Goal: Check status

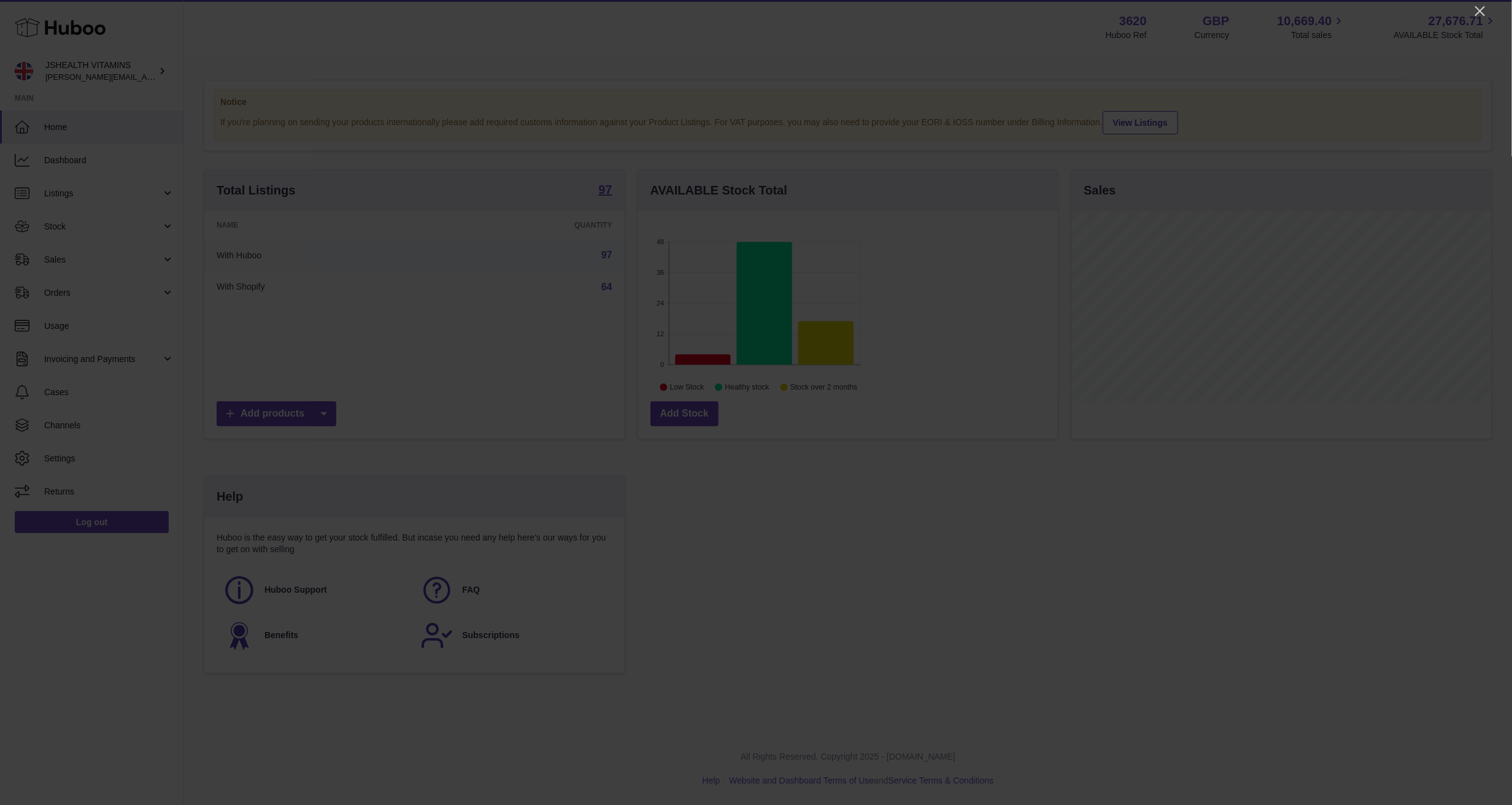
scroll to position [191, 420]
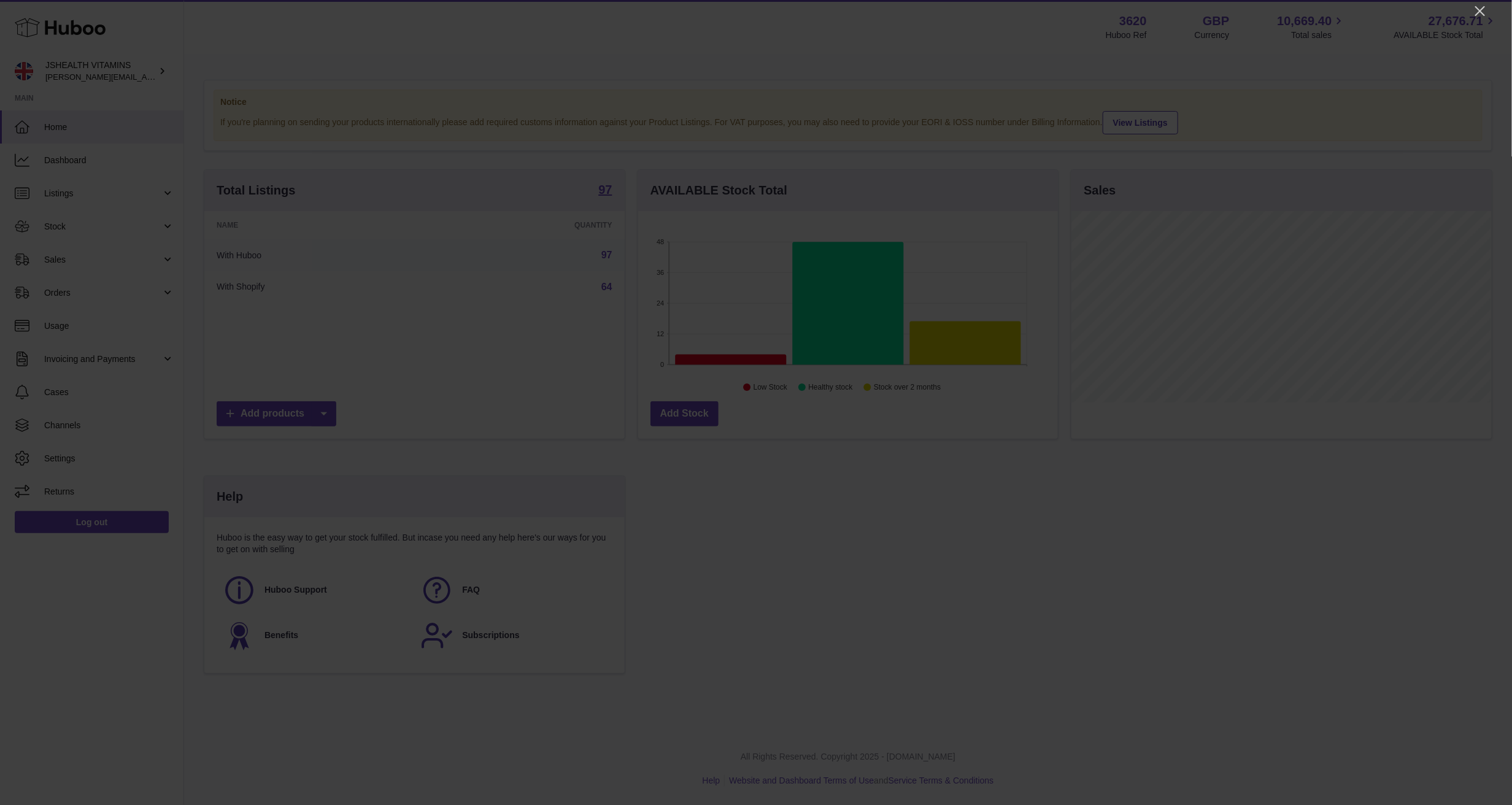
drag, startPoint x: 1481, startPoint y: 14, endPoint x: 1469, endPoint y: 3, distance: 16.3
click at [1008, 14] on icon "Close" at bounding box center [1481, 11] width 15 height 15
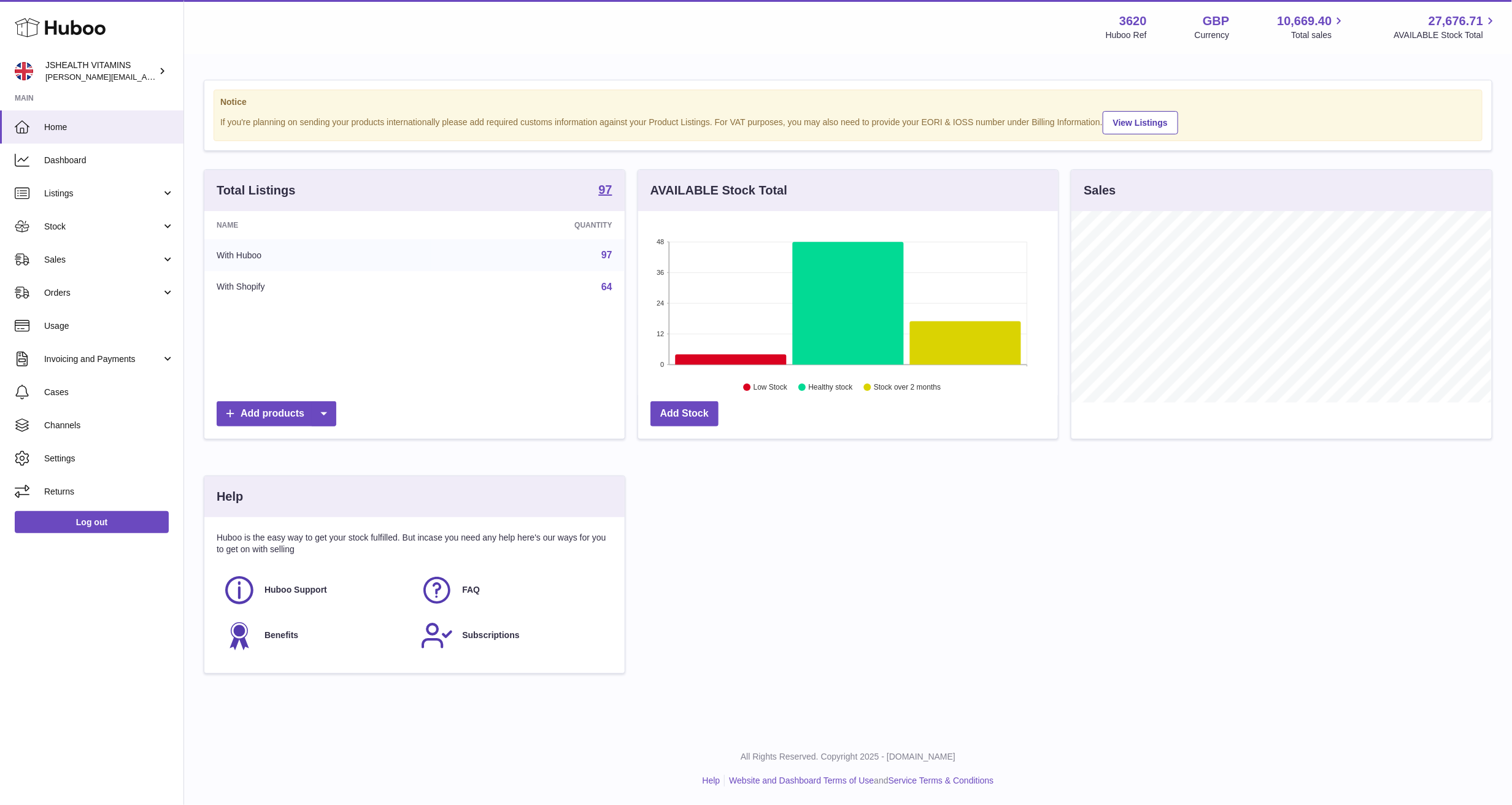
scroll to position [191, 420]
click at [83, 219] on link "Stock" at bounding box center [92, 226] width 184 height 33
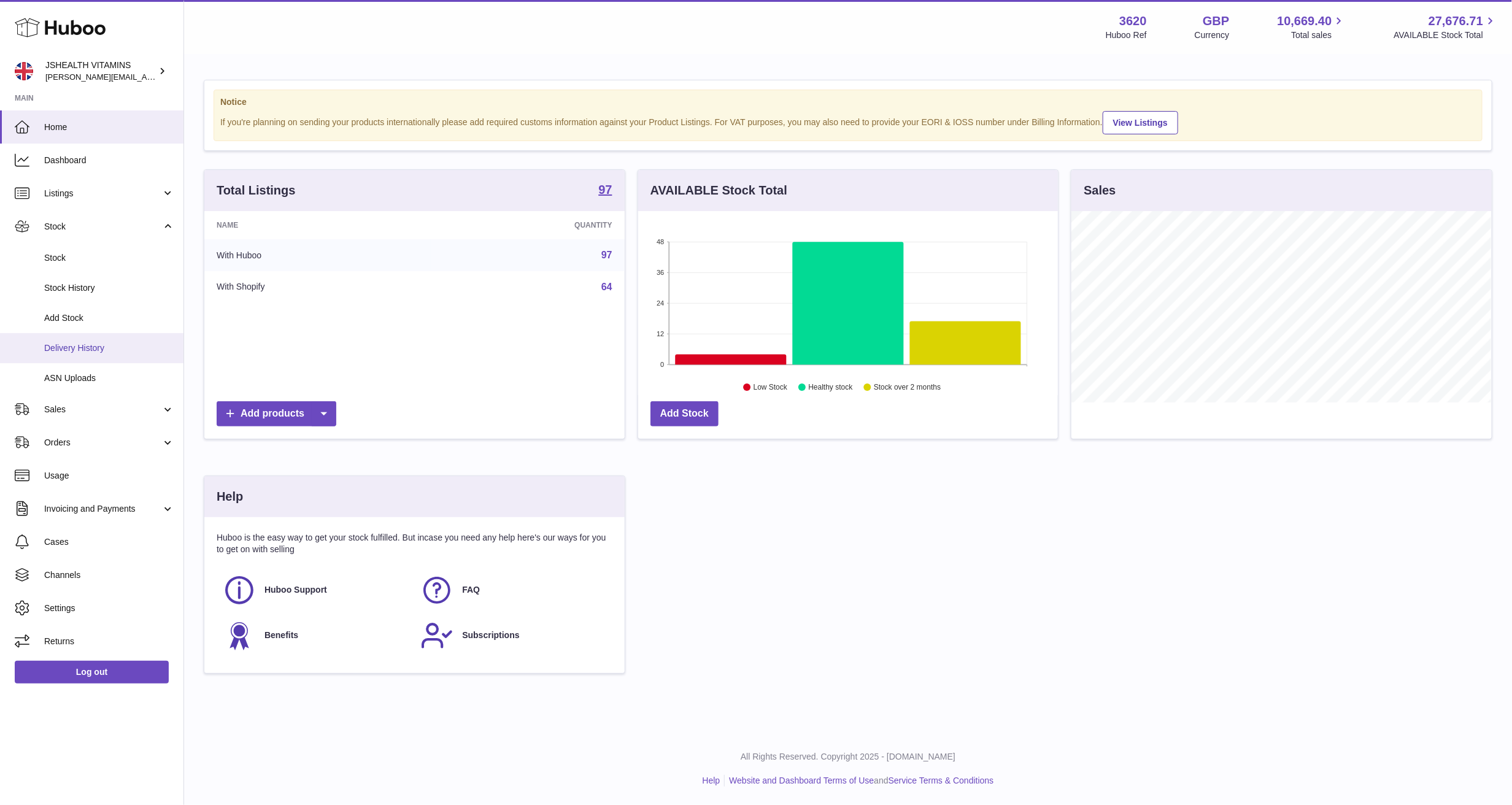
click at [102, 350] on span "Delivery History" at bounding box center [109, 348] width 130 height 12
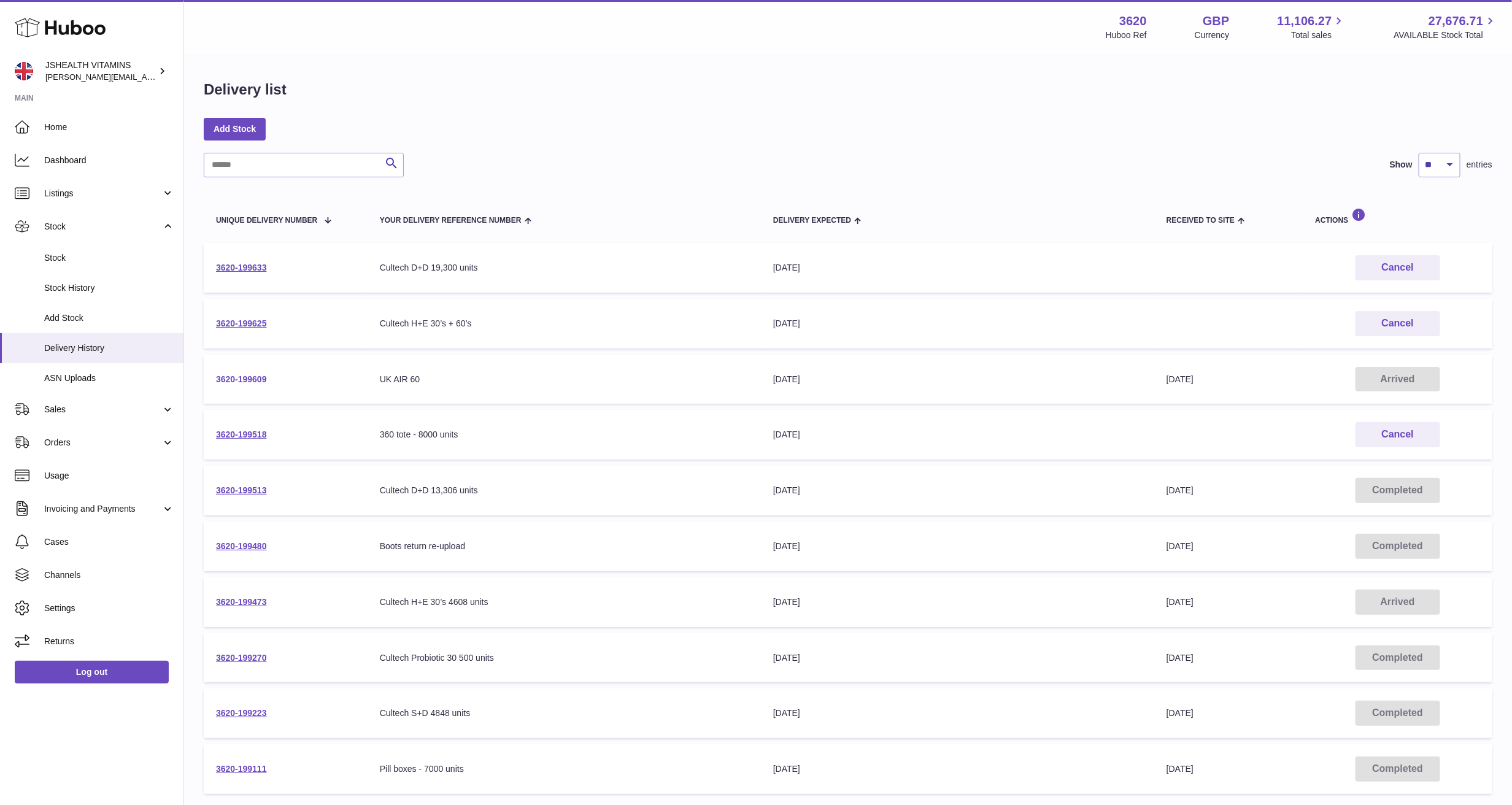
click at [256, 377] on link "3620-199609" at bounding box center [241, 379] width 51 height 9
click at [731, 133] on div "Add Stock" at bounding box center [848, 129] width 1289 height 22
